Goal: Information Seeking & Learning: Learn about a topic

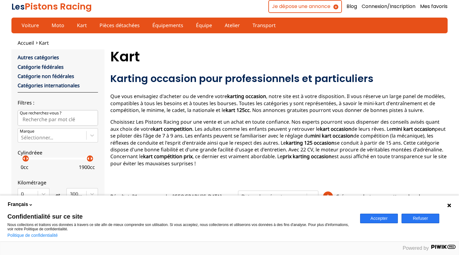
click at [375, 219] on button "Accepter" at bounding box center [379, 219] width 38 height 10
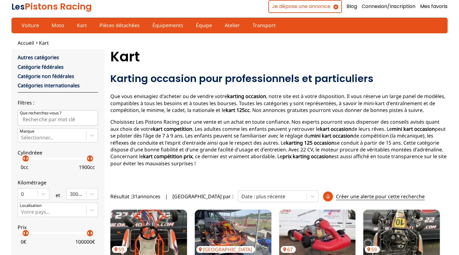
click at [36, 119] on input "Que recherchez-vous ?" at bounding box center [58, 117] width 80 height 15
type input "225"
click at [44, 120] on input "Que recherchez-vous ?" at bounding box center [58, 117] width 80 height 15
type input "é(à"
click at [77, 123] on input "Que recherchez-vous ?" at bounding box center [58, 117] width 80 height 15
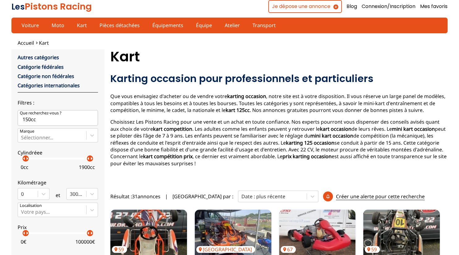
type input "150cc"
click at [42, 118] on input "Que recherchez-vous ?" at bounding box center [58, 117] width 80 height 15
type input "250cc"
drag, startPoint x: 27, startPoint y: 161, endPoint x: 34, endPoint y: 161, distance: 7.1
click at [34, 161] on p "arrow_right" at bounding box center [35, 158] width 7 height 7
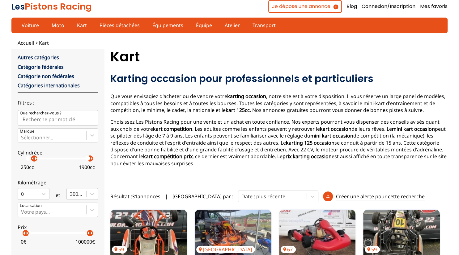
click at [34, 161] on p "arrow_right" at bounding box center [35, 158] width 7 height 7
click at [39, 121] on input "Que recherchez-vous ?" at bounding box center [58, 117] width 80 height 15
type input "moteur"
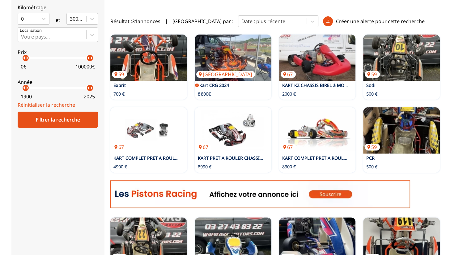
scroll to position [174, 0]
